Goal: Check status: Check status

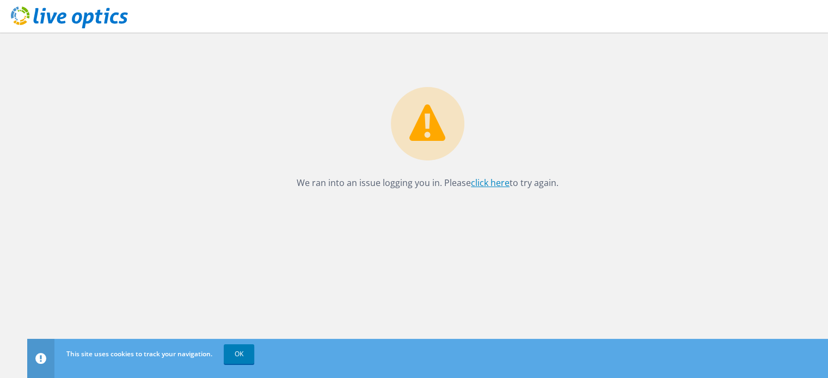
click at [494, 180] on link "click here" at bounding box center [490, 183] width 39 height 12
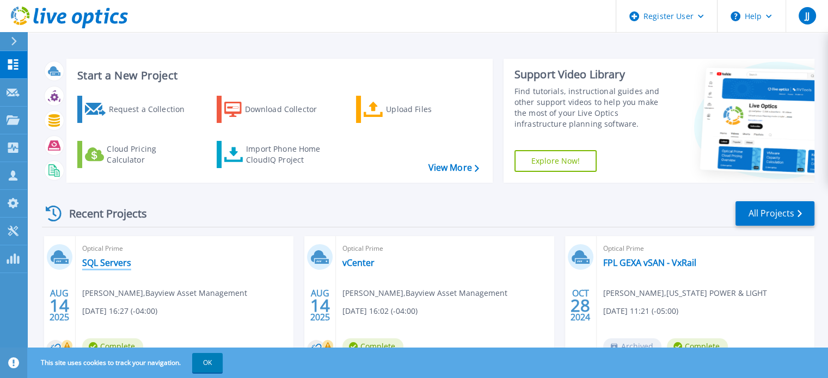
click at [113, 263] on link "SQL Servers" at bounding box center [106, 262] width 49 height 11
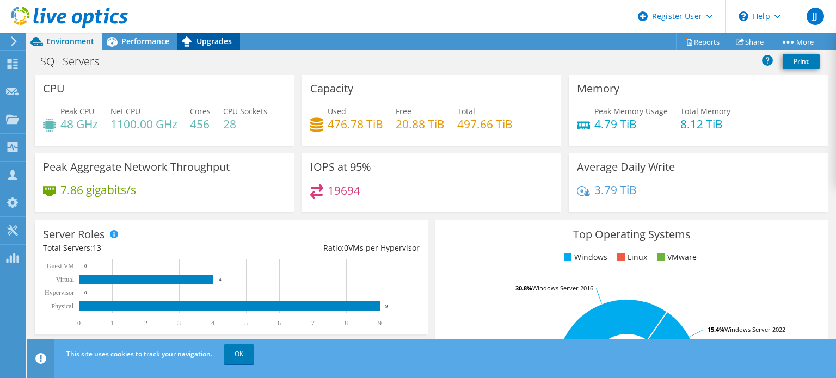
click at [197, 36] on span "Upgrades" at bounding box center [214, 41] width 35 height 10
